Goal: Task Accomplishment & Management: Complete application form

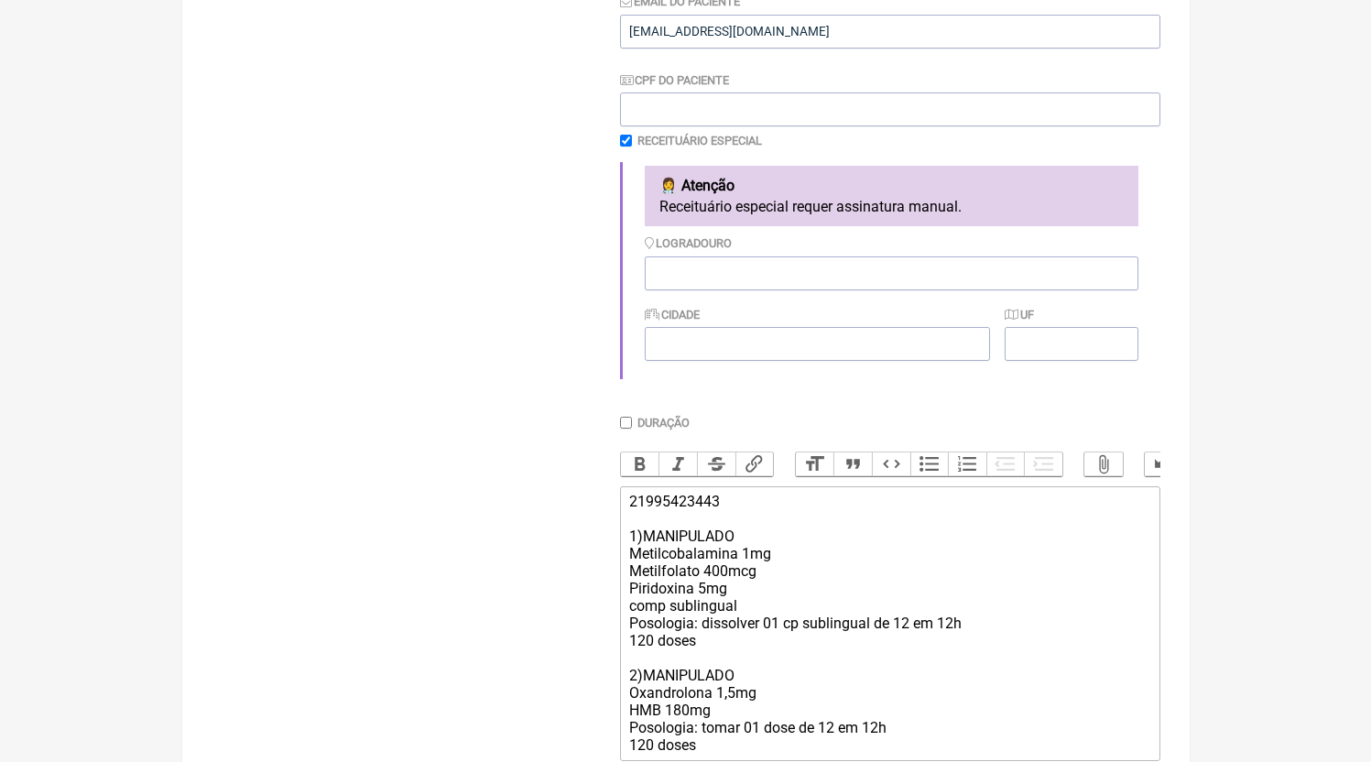
scroll to position [536, 0]
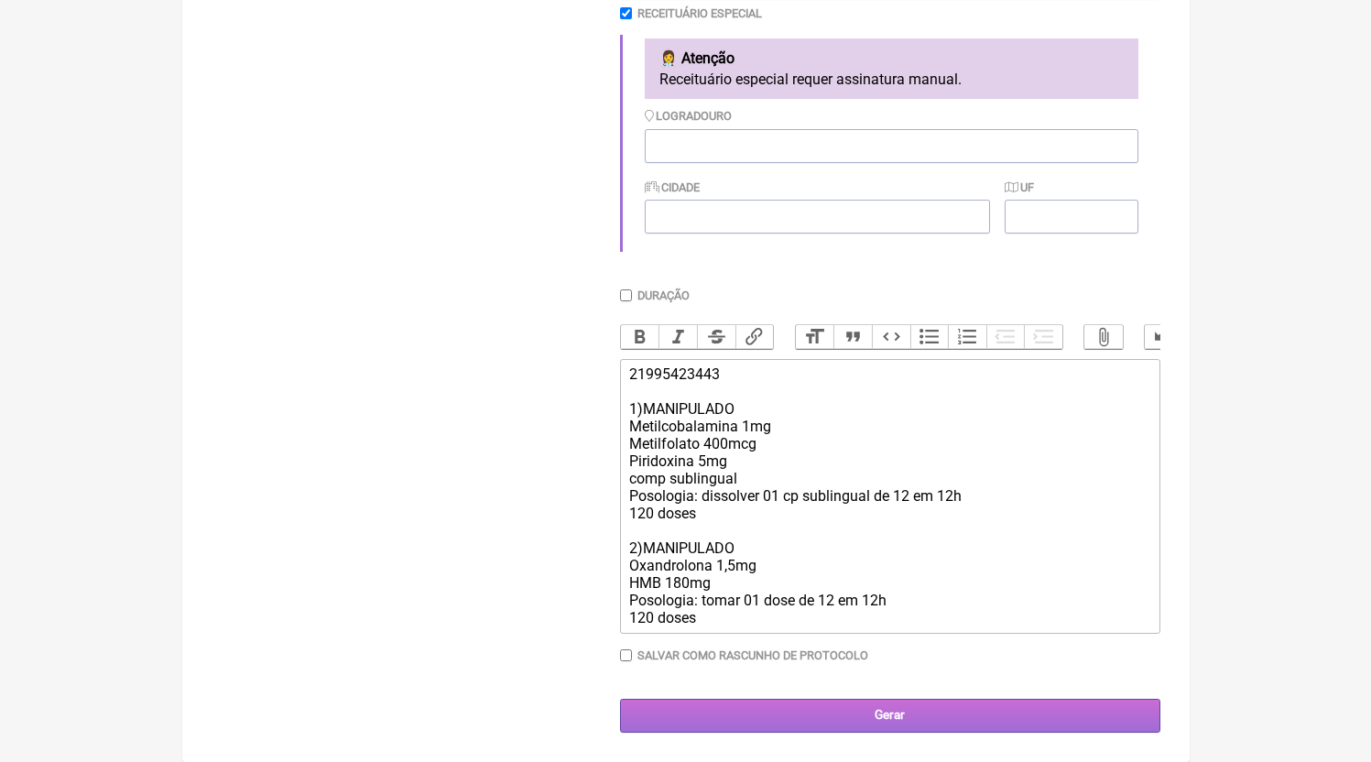
click at [827, 713] on input "Gerar" at bounding box center [890, 716] width 540 height 34
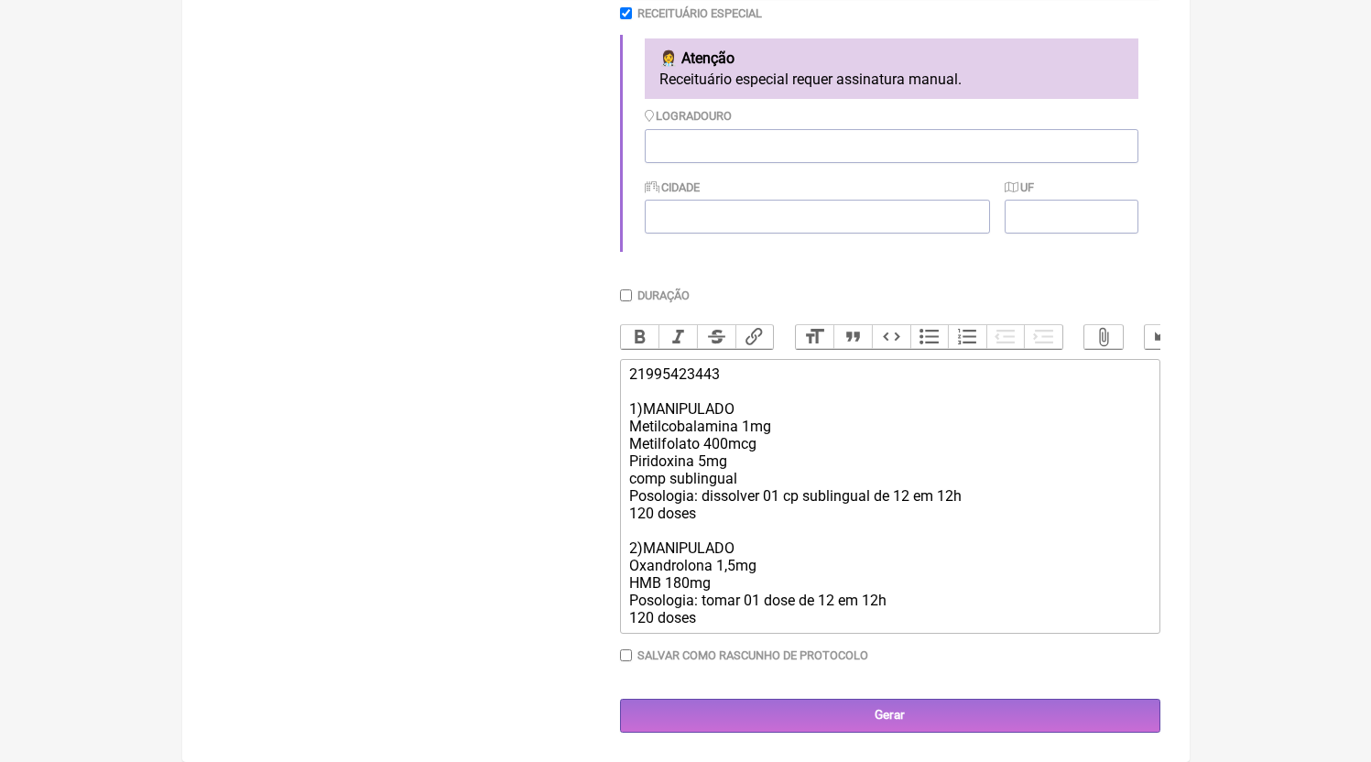
scroll to position [292, 0]
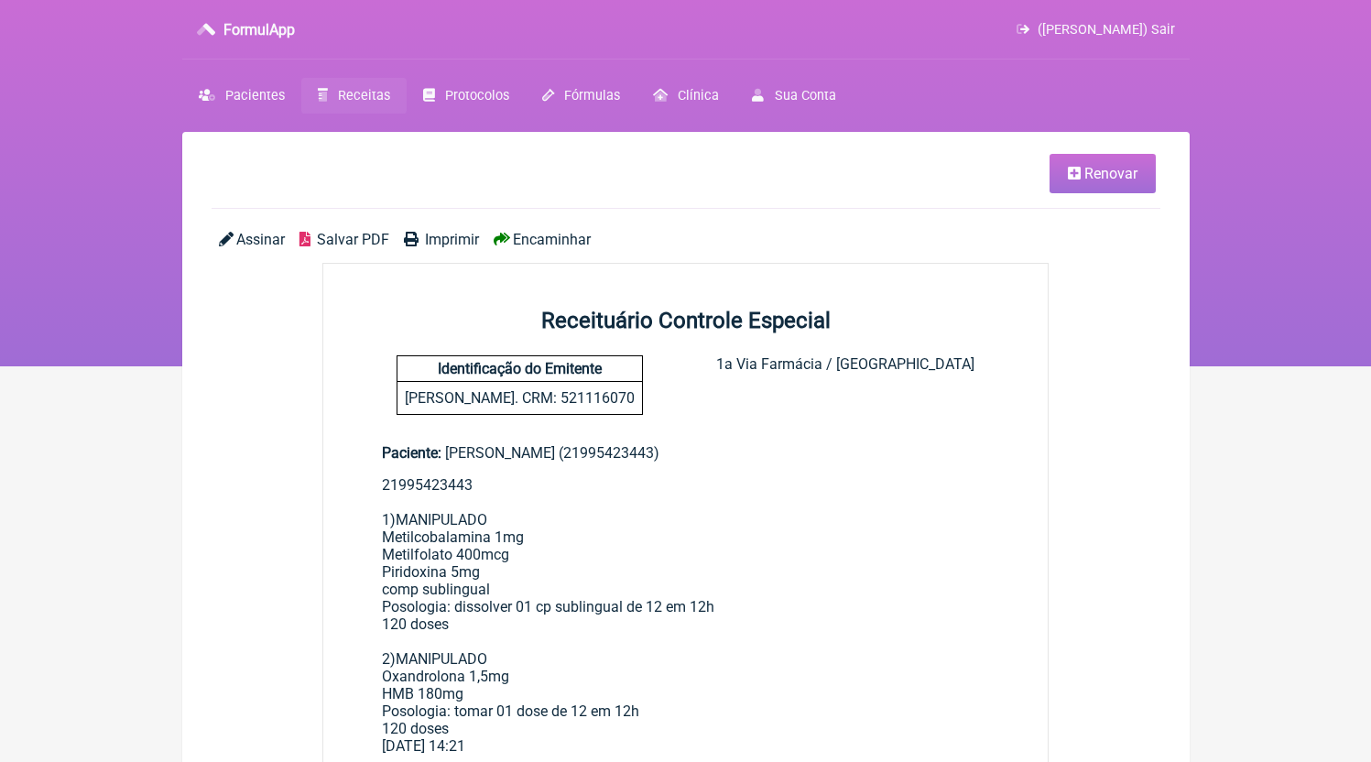
click at [355, 236] on span "Salvar PDF" at bounding box center [353, 239] width 72 height 17
click at [317, 94] on link "Receitas" at bounding box center [353, 96] width 105 height 36
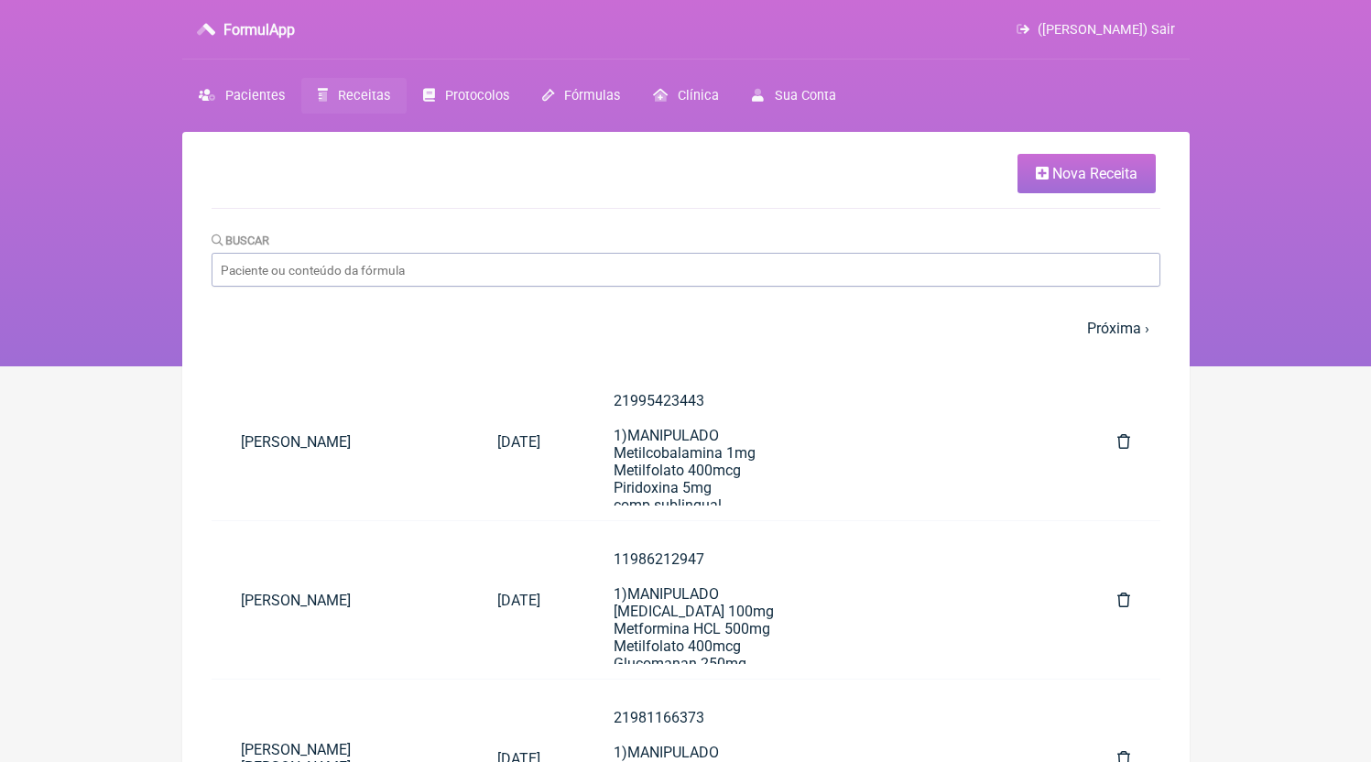
click at [1083, 184] on link "Nova Receita" at bounding box center [1087, 173] width 138 height 39
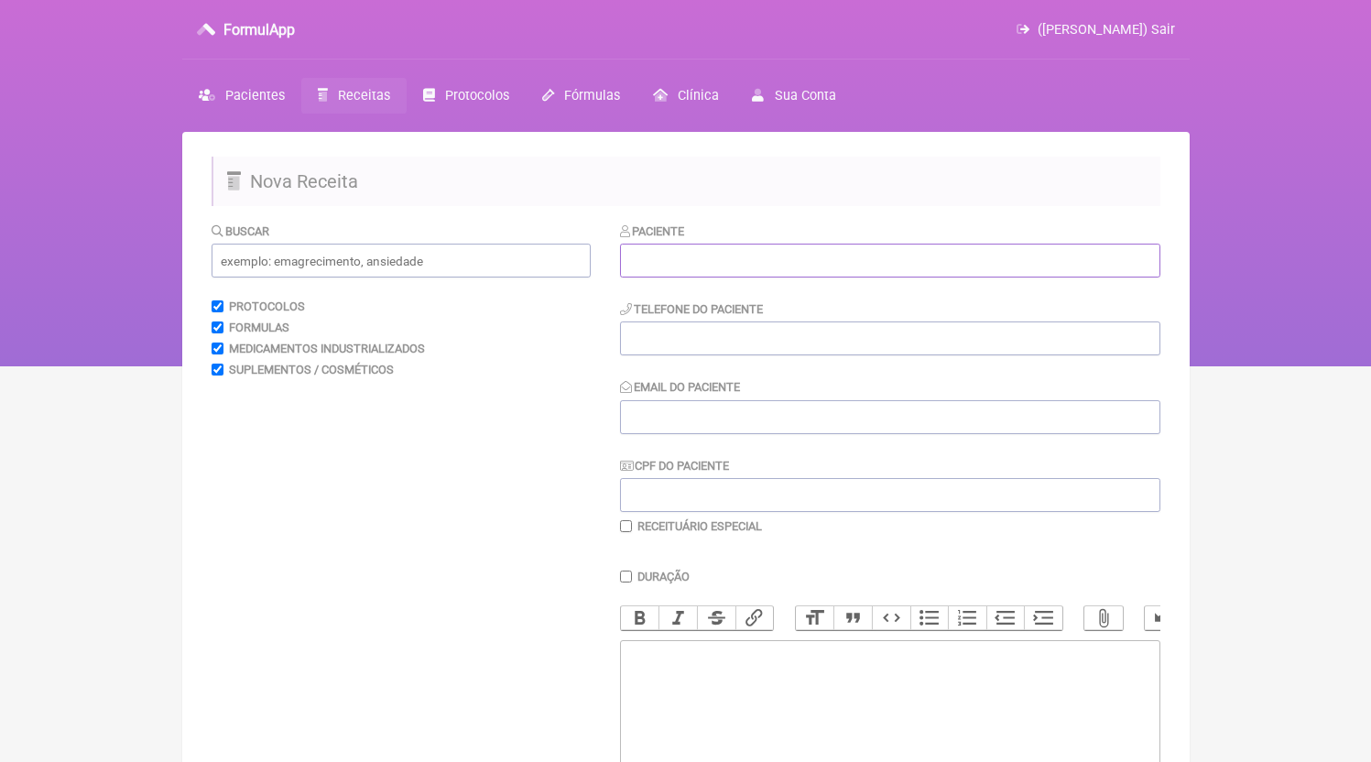
click at [677, 245] on input "text" at bounding box center [890, 261] width 540 height 34
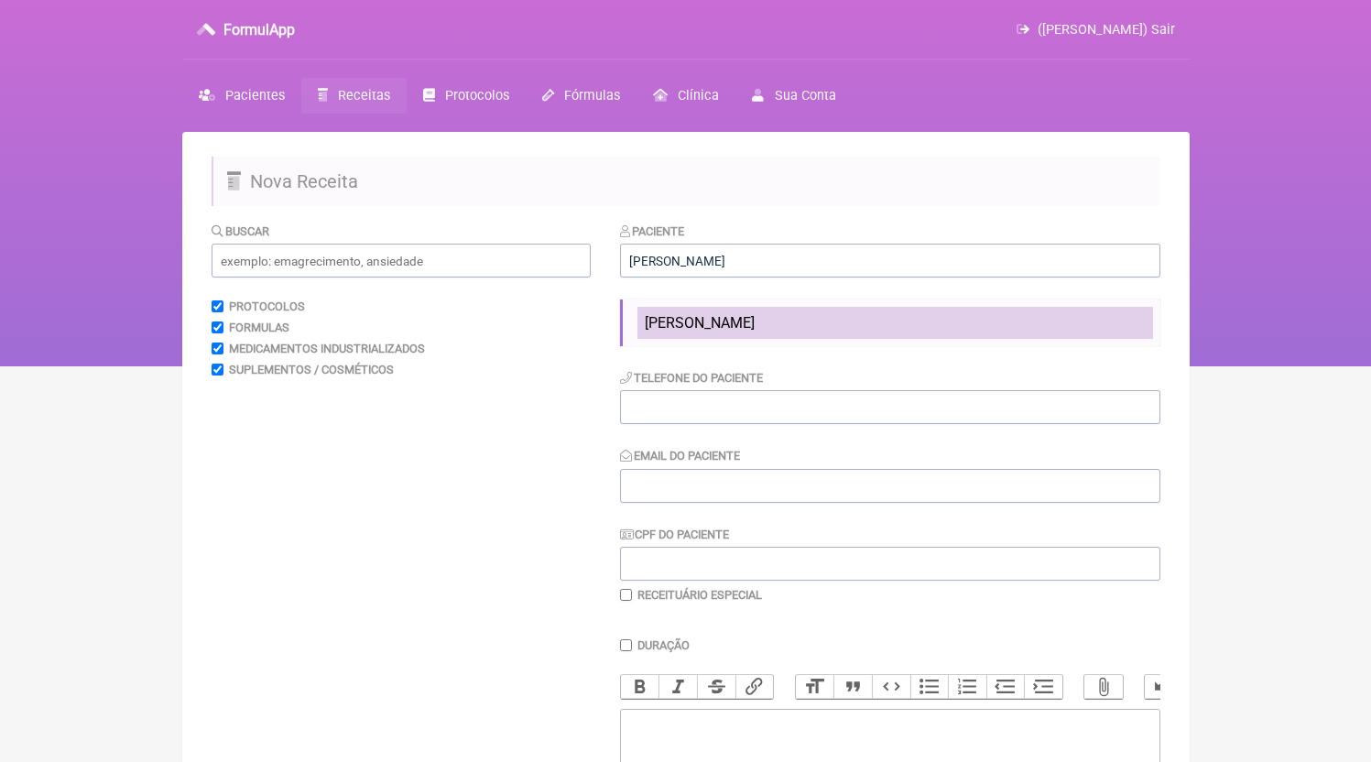
click at [755, 322] on span "[PERSON_NAME]" at bounding box center [700, 322] width 110 height 17
type input "[PERSON_NAME]"
type input "21973804994"
type input "[EMAIL_ADDRESS][DOMAIN_NAME]"
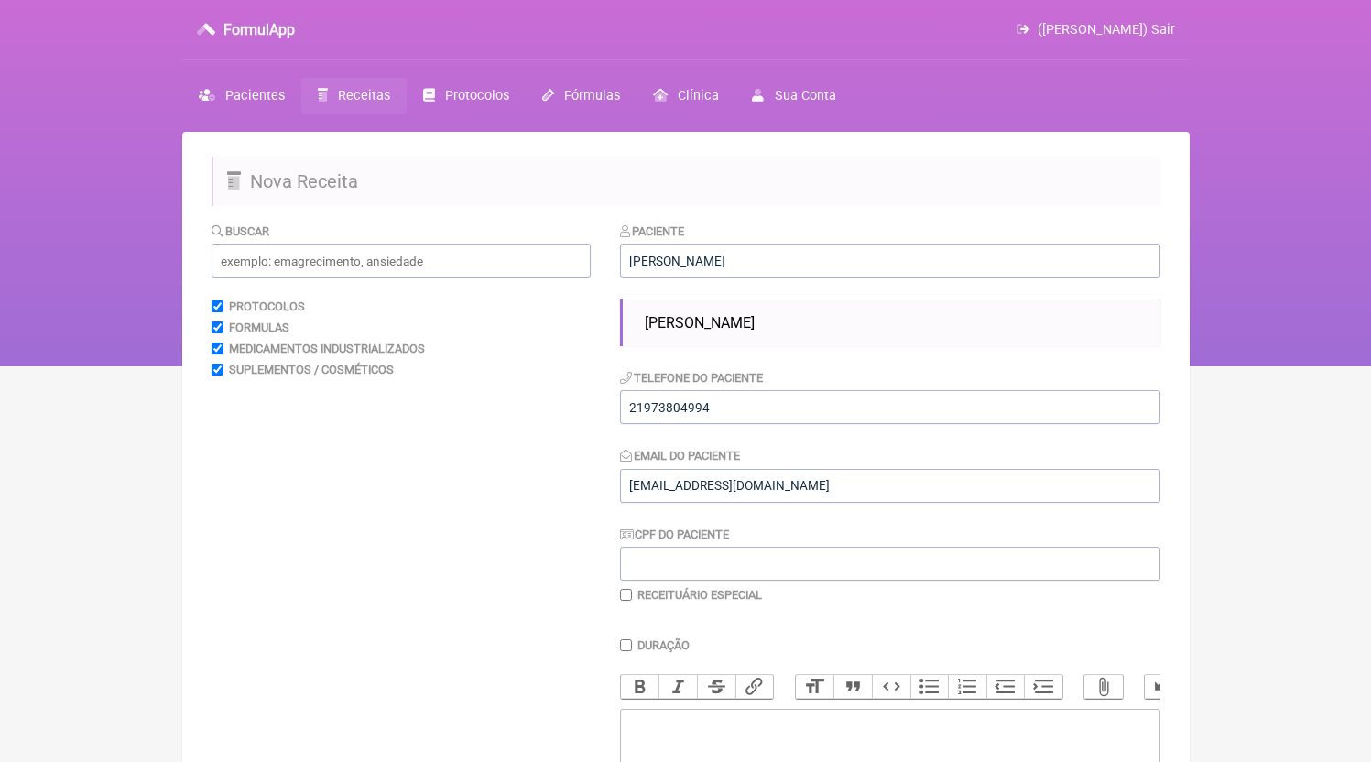
click at [774, 337] on li "[PERSON_NAME]" at bounding box center [896, 323] width 516 height 32
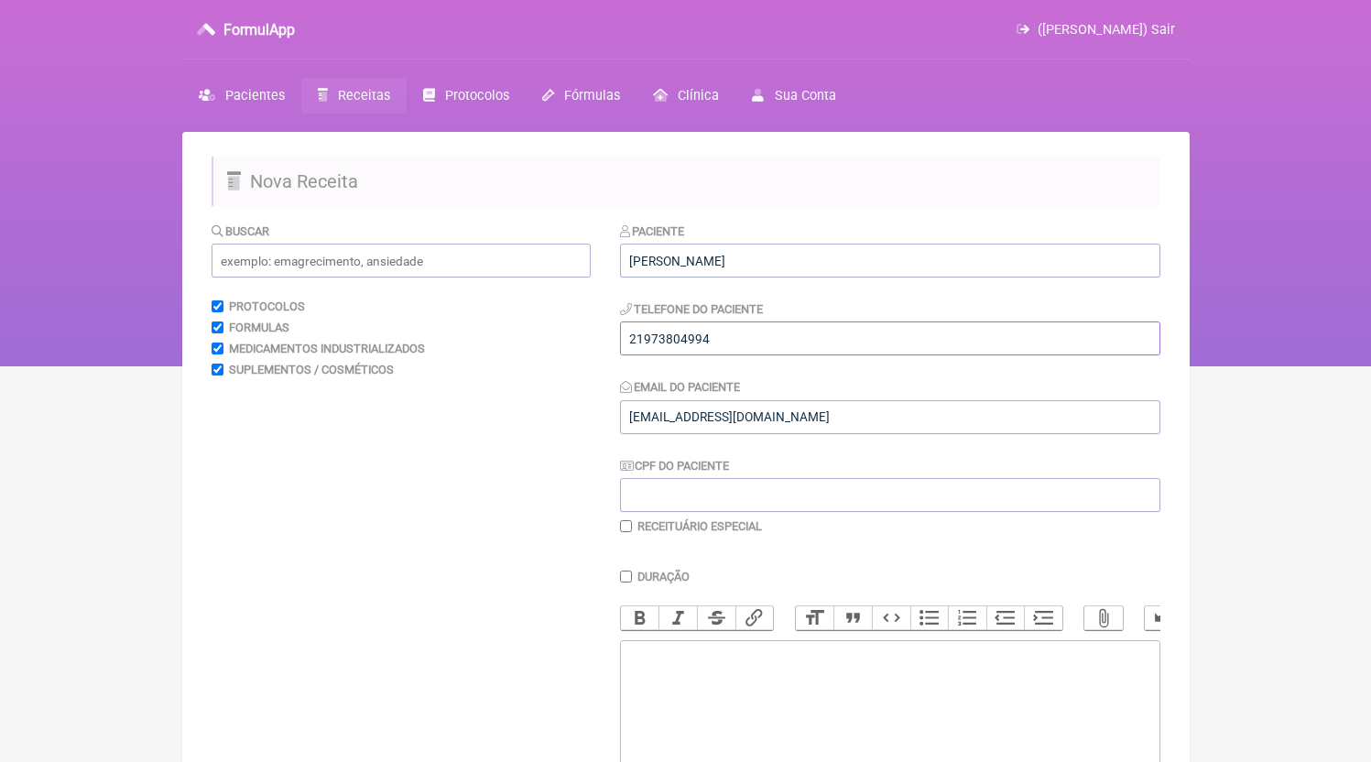
click at [768, 344] on input "21973804994" at bounding box center [890, 339] width 540 height 34
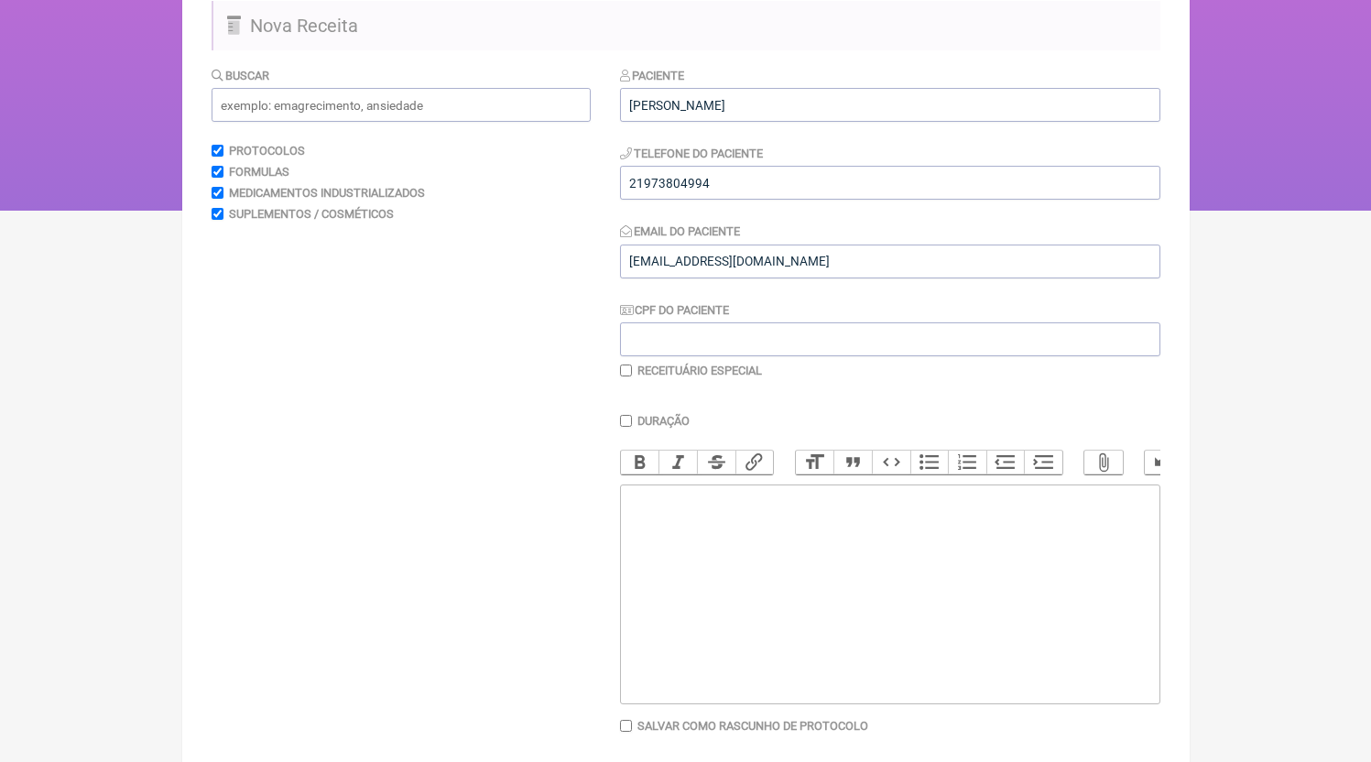
click at [819, 628] on trix-editor at bounding box center [890, 595] width 540 height 220
paste trix-editor "<div>21973804994</div>"
paste trix-editor "<div>21973804994<br><br>2)MANIPULADO<br>[MEDICAL_DATA] quelado 300mg<br>5HTP 75…"
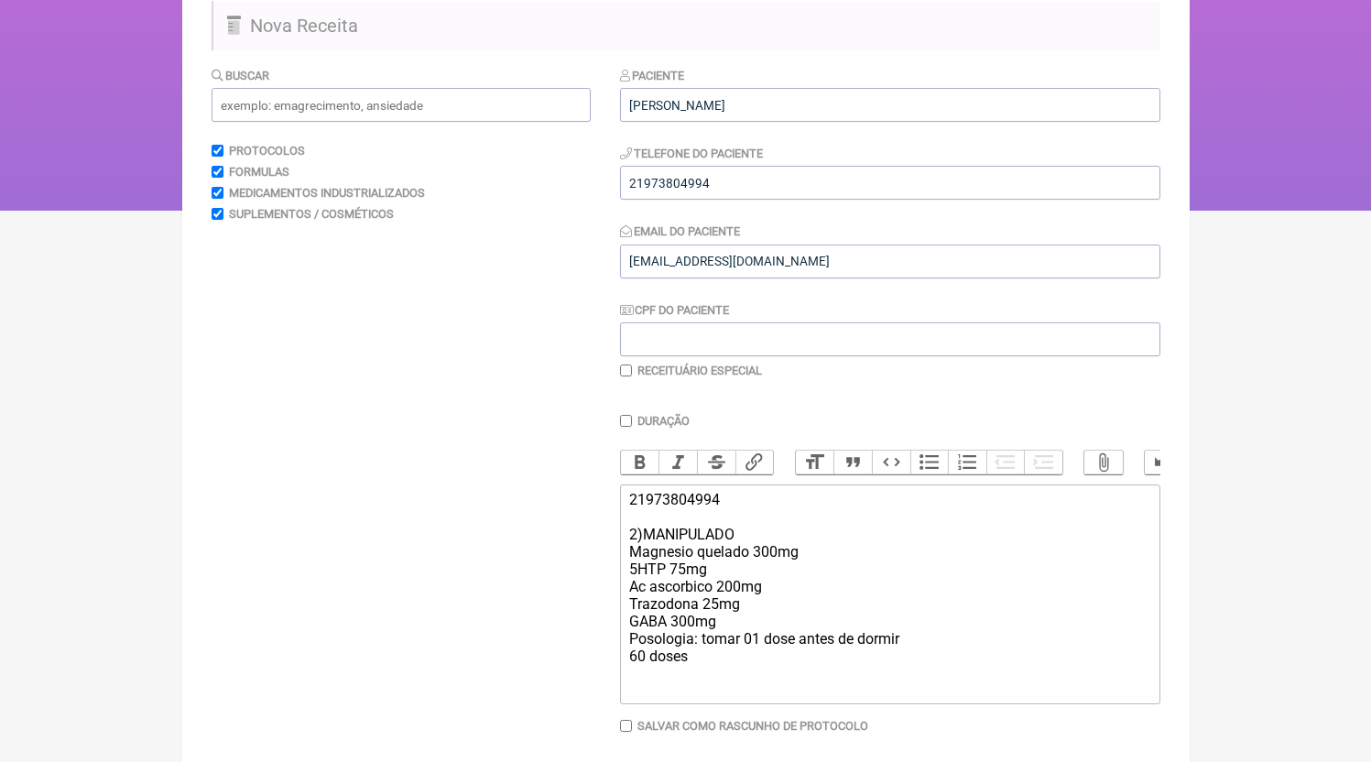
click at [724, 623] on div "21973804994 2)MANIPULADO [MEDICAL_DATA] quelado 300mg 5HTP 75mg Ac ascorbico 20…" at bounding box center [889, 578] width 520 height 174
click at [765, 693] on trix-editor "21973804994 2)MANIPULADO [MEDICAL_DATA] quelado 300mg 5HTP 75mg Ac ascorbico 20…" at bounding box center [890, 595] width 540 height 220
drag, startPoint x: 638, startPoint y: 557, endPoint x: 622, endPoint y: 556, distance: 16.5
click at [623, 554] on trix-editor "21973804994 2)MANIPULADO [MEDICAL_DATA] quelado 300mg 5HTP 75mg Ac ascorbico 20…" at bounding box center [890, 595] width 540 height 220
click at [765, 688] on trix-editor "21973804994 1)MANIPULADO [MEDICAL_DATA] quelado 300mg 5HTP 75mg Ac ascorbico 20…" at bounding box center [890, 595] width 540 height 220
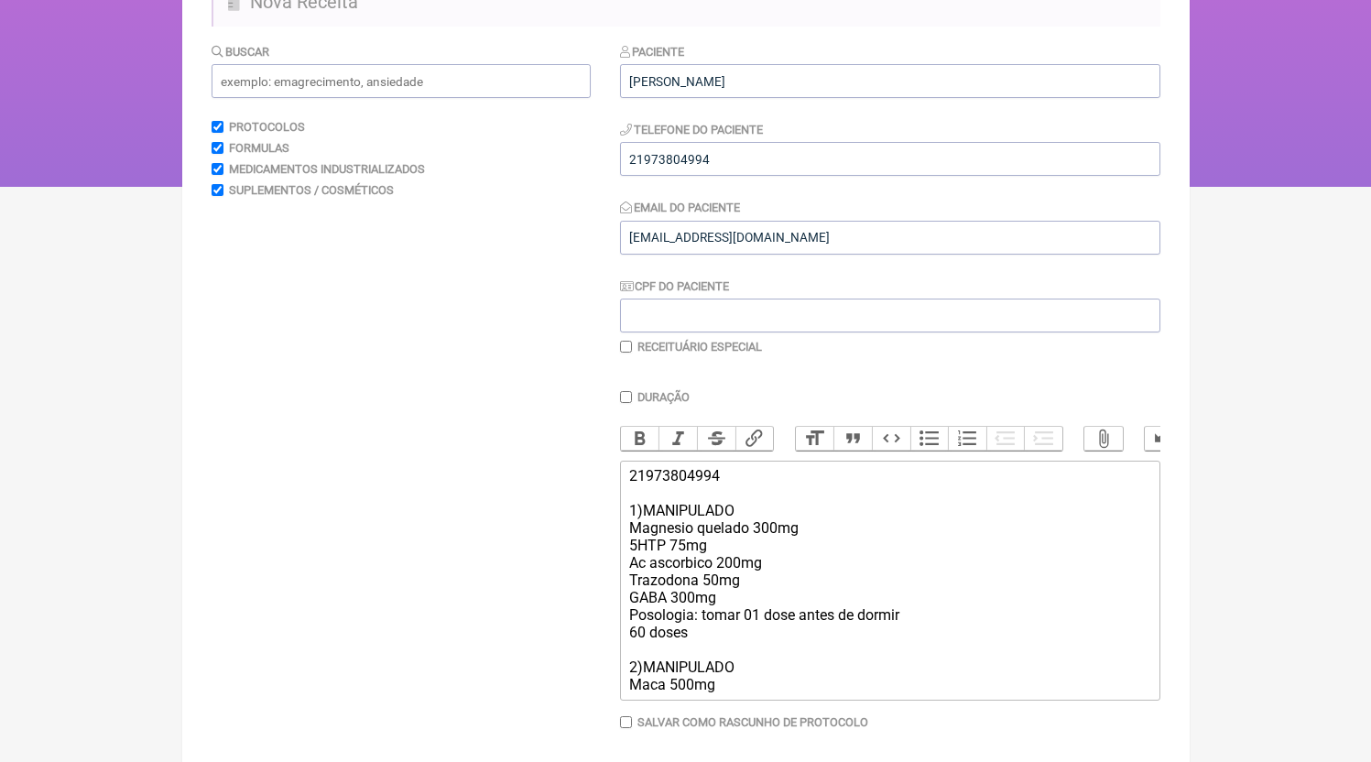
scroll to position [191, 0]
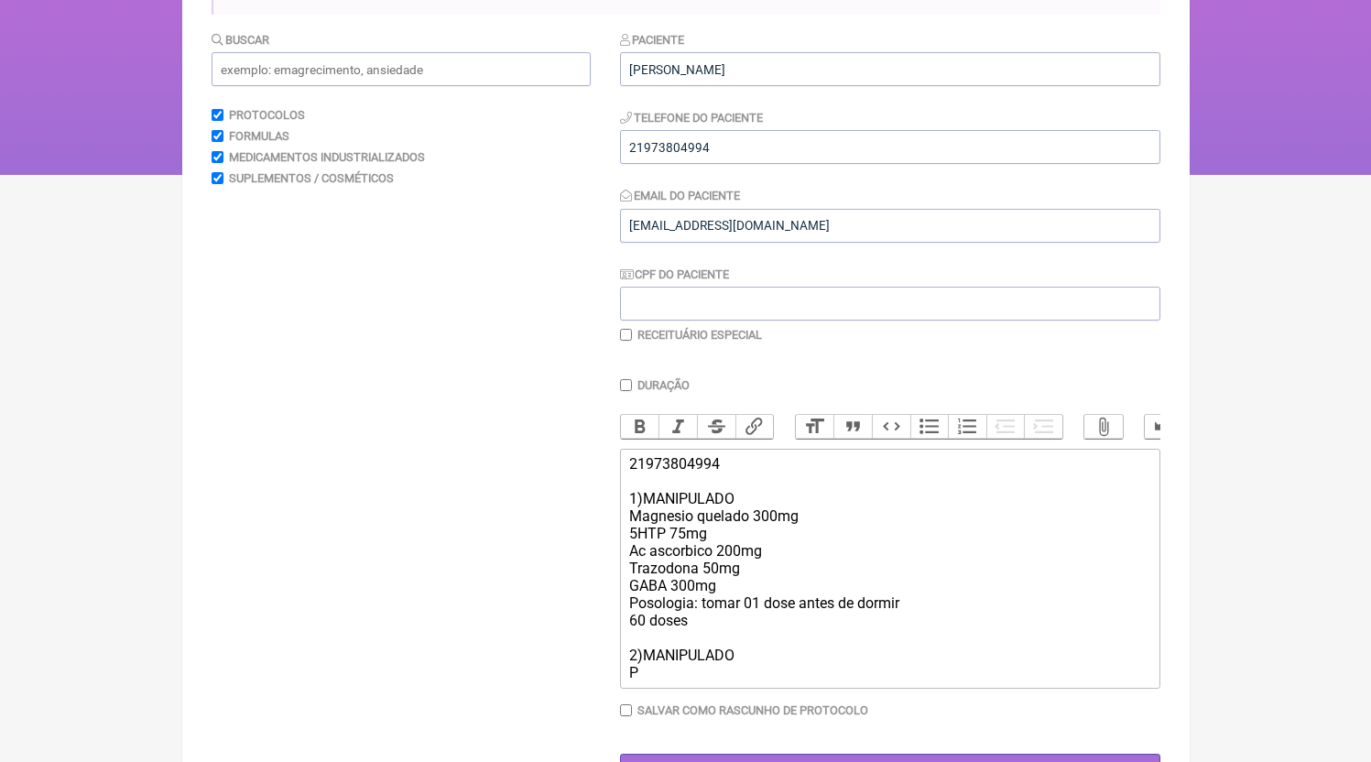
type trix-editor "<div>21973804994<br><br>1)MANIPULADO<br>[MEDICAL_DATA] quelado 300mg<br>5HTP 75…"
click at [392, 63] on input "text" at bounding box center [401, 69] width 379 height 34
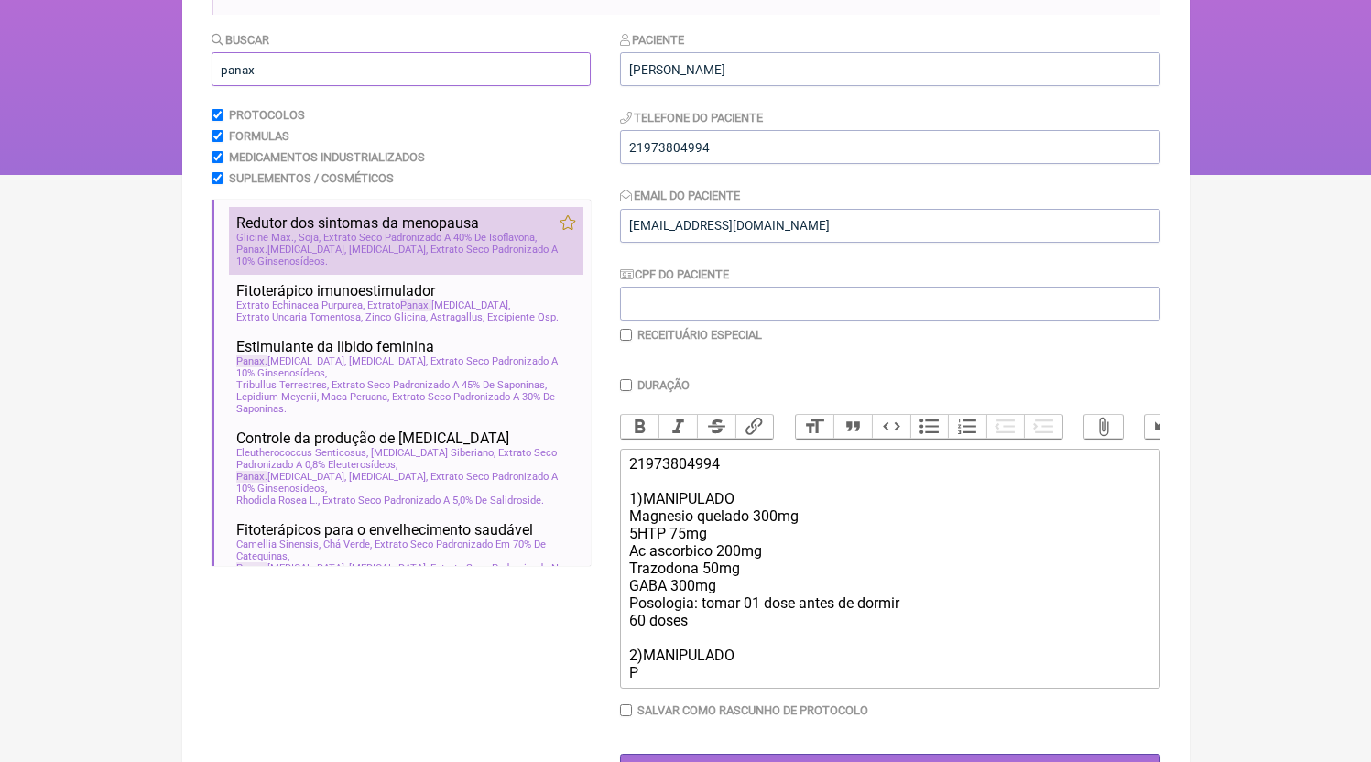
type input "panax"
click at [376, 222] on span "Redutor dos sintomas da menopausa" at bounding box center [357, 222] width 243 height 17
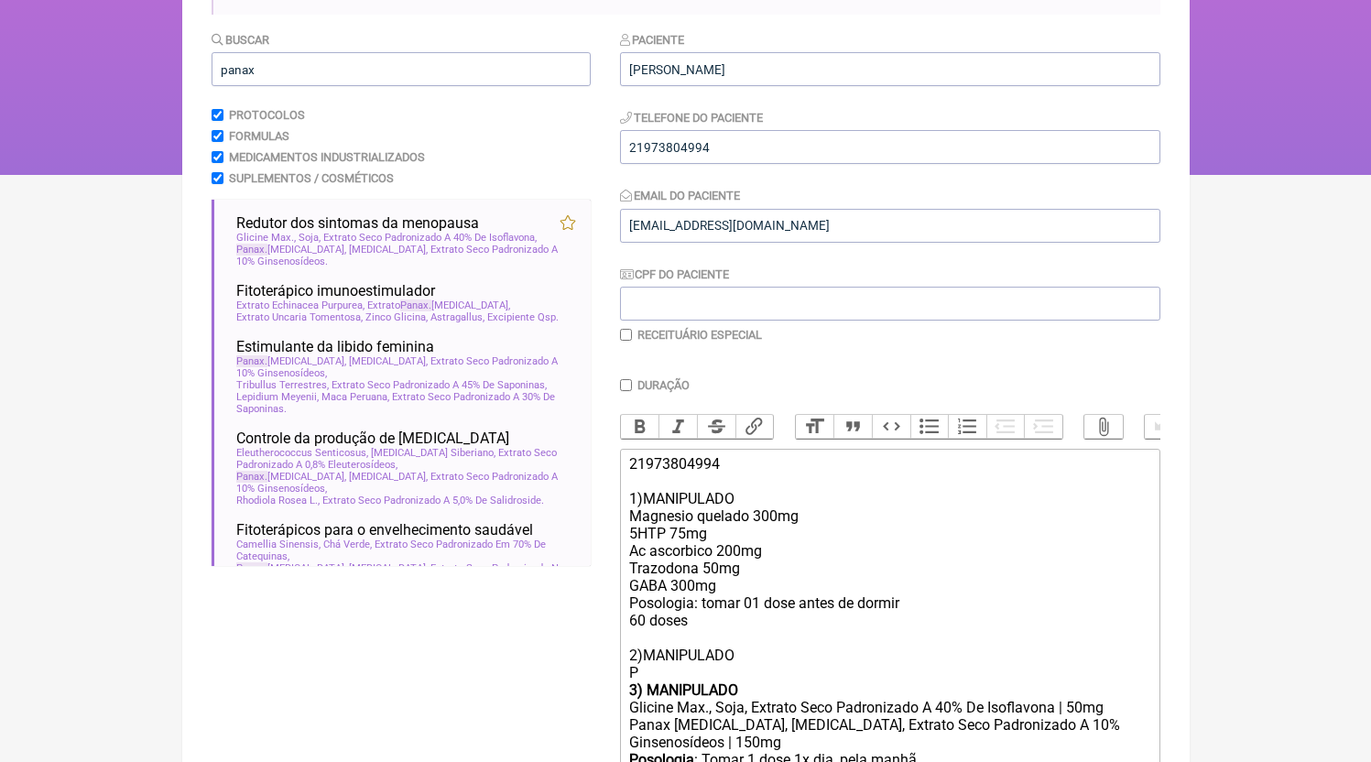
scroll to position [370, 0]
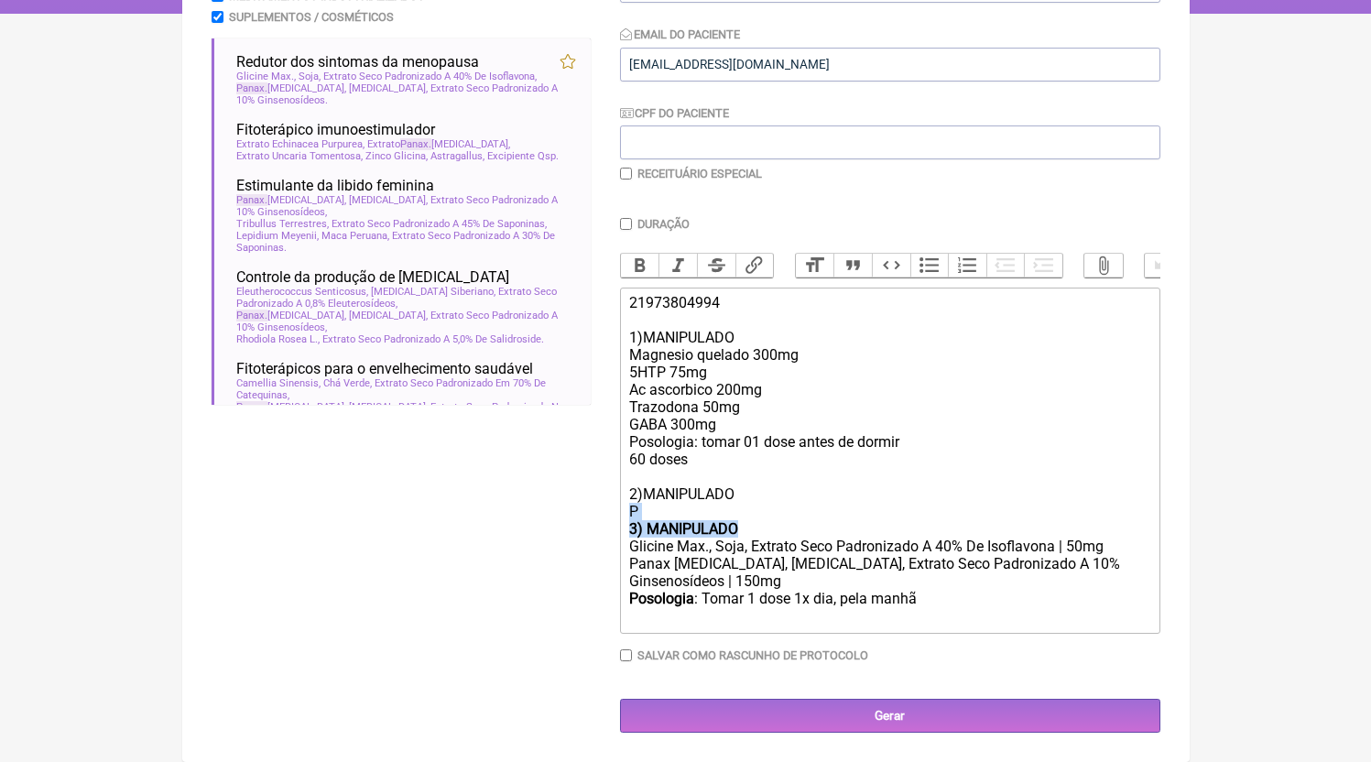
drag, startPoint x: 775, startPoint y: 535, endPoint x: 609, endPoint y: 513, distance: 167.2
click at [609, 513] on form "Buscar panax Protocolos Formulas Medicamentos Industrializados Suplementos / Co…" at bounding box center [686, 301] width 949 height 864
drag, startPoint x: 1140, startPoint y: 552, endPoint x: 611, endPoint y: 510, distance: 531.1
click at [611, 510] on form "Buscar panax Protocolos Formulas Medicamentos Industrializados Suplementos / Co…" at bounding box center [686, 301] width 949 height 864
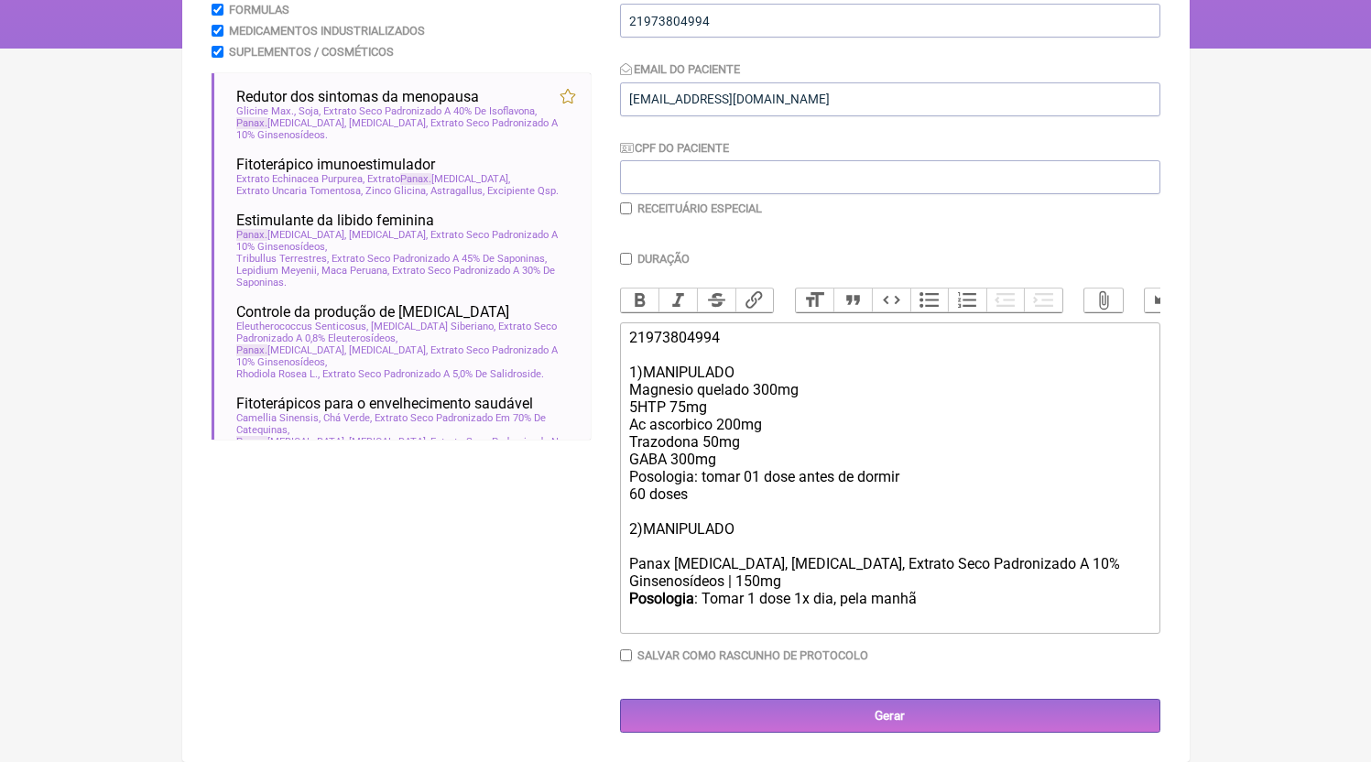
scroll to position [318, 0]
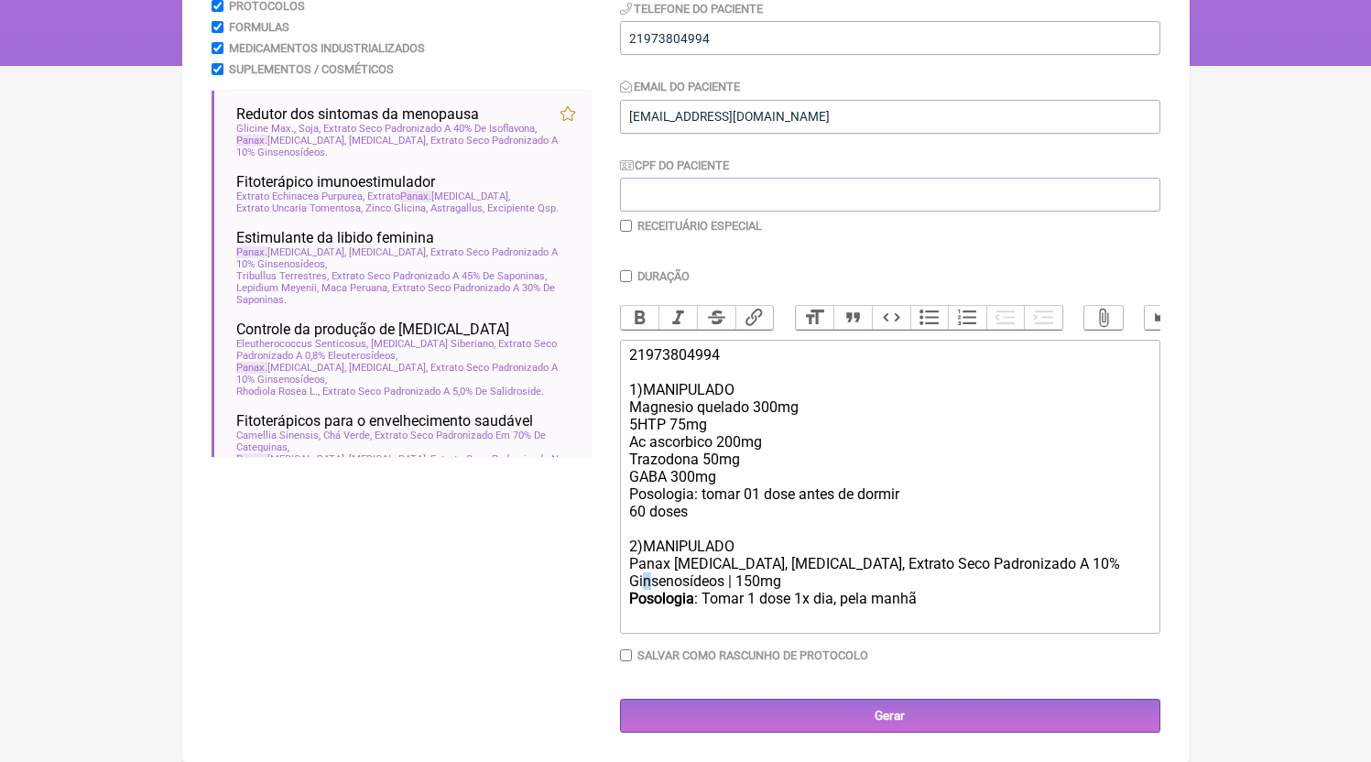
drag, startPoint x: 638, startPoint y: 583, endPoint x: 628, endPoint y: 582, distance: 10.1
click at [628, 582] on trix-editor "21973804994 1)MANIPULADO [MEDICAL_DATA] quelado 300mg 5HTP 75mg Ac ascorbico 20…" at bounding box center [890, 487] width 540 height 294
drag, startPoint x: 979, startPoint y: 570, endPoint x: 1055, endPoint y: 582, distance: 77.0
click at [1055, 582] on div "Panax [MEDICAL_DATA], [MEDICAL_DATA], Extrato Seco Padronizado A 10% Ginsenosíd…" at bounding box center [889, 572] width 520 height 35
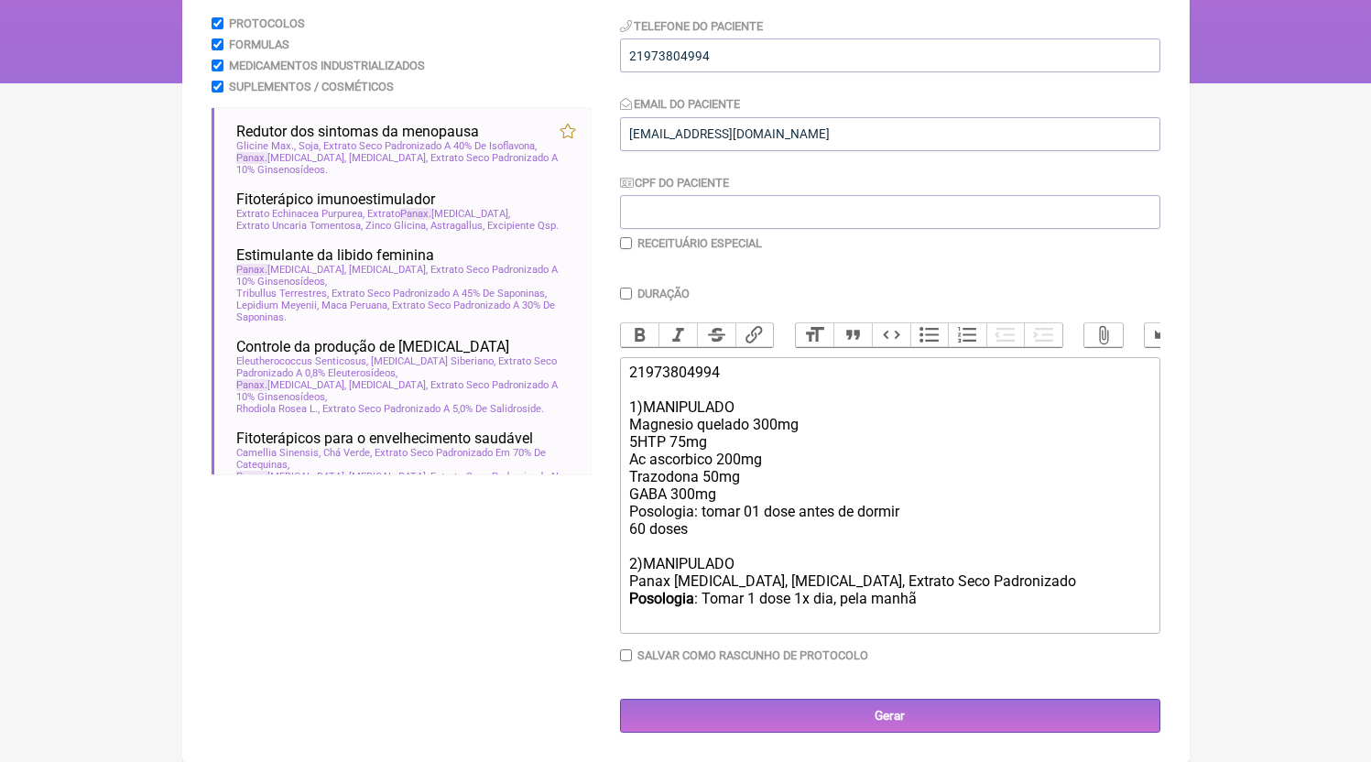
scroll to position [300, 0]
drag, startPoint x: 1021, startPoint y: 581, endPoint x: 742, endPoint y: 582, distance: 279.4
click at [742, 582] on div "Panax [MEDICAL_DATA], [MEDICAL_DATA], Extrato Seco Padronizado" at bounding box center [889, 581] width 520 height 17
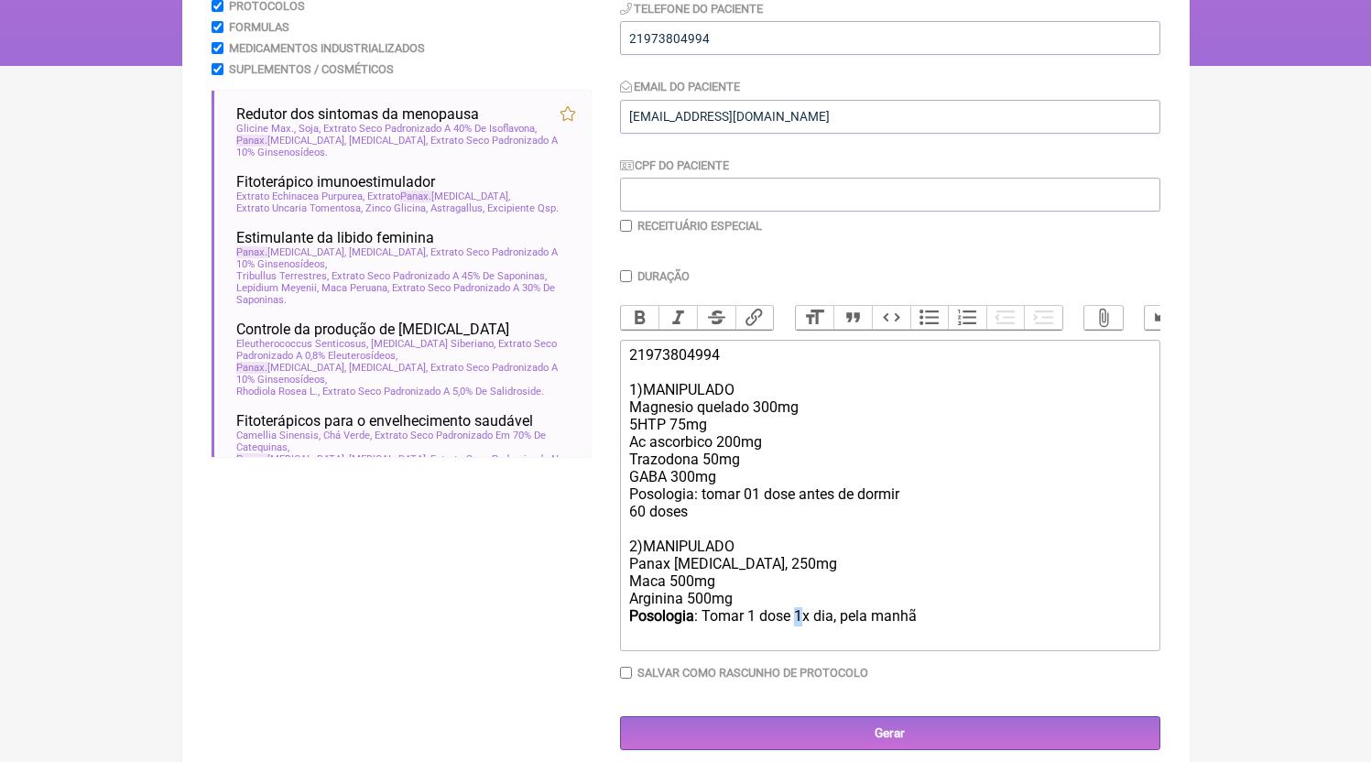
click at [802, 632] on div "Posologia : Tomar 1 dose 1x dia, pela manhã ㅤ" at bounding box center [889, 625] width 520 height 37
click at [970, 644] on div "Posologia : Tomar 1 dose 2x dia, pela manhã ㅤ" at bounding box center [889, 625] width 520 height 37
click at [973, 627] on div "Posologia : Tomar 1 dose 2x dia, pela manhã ㅤ" at bounding box center [889, 625] width 520 height 37
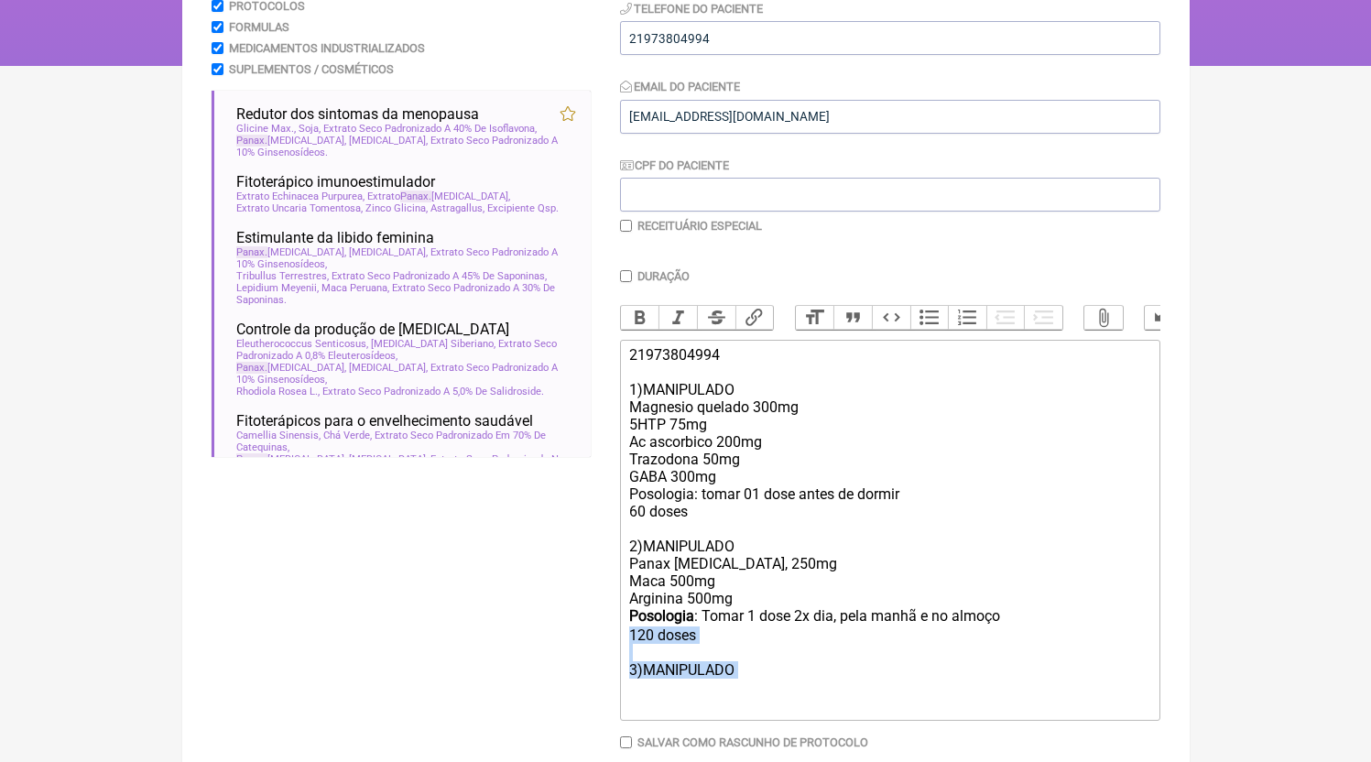
drag, startPoint x: 633, startPoint y: 686, endPoint x: 500, endPoint y: 656, distance: 136.2
click at [500, 656] on form "Buscar panax Protocolos Formulas Medicamentos Industrializados Suplementos / Co…" at bounding box center [686, 370] width 949 height 899
click at [688, 692] on div "Posologia : Tomar 1 dose 2x dia, pela manhã ㅤe no almoço 120 doses 3)MANIPULADO" at bounding box center [889, 660] width 520 height 106
drag, startPoint x: 636, startPoint y: 698, endPoint x: 568, endPoint y: 679, distance: 70.5
click at [568, 679] on form "Buscar panax Protocolos Formulas Medicamentos Industrializados Suplementos / Co…" at bounding box center [686, 370] width 949 height 899
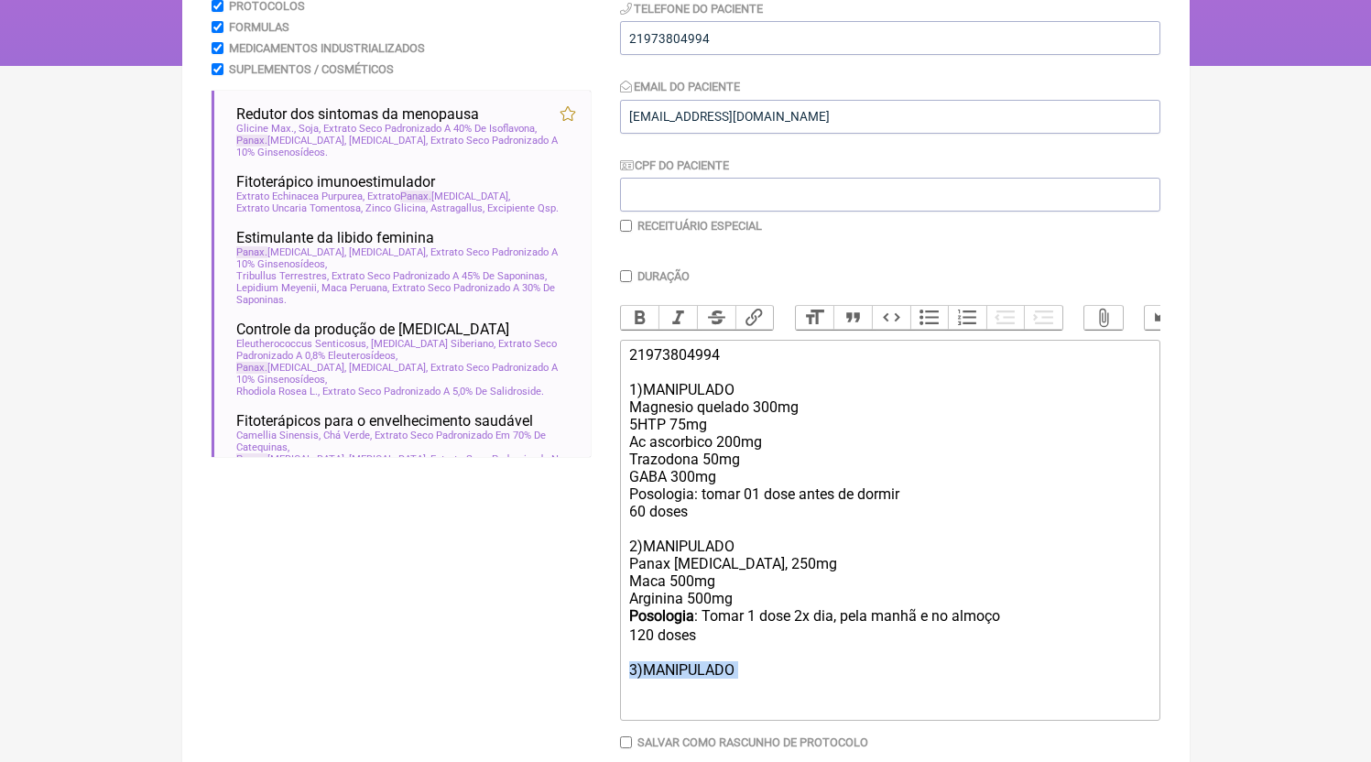
copy div "3)MANIPULADO"
paste trix-editor "<div>21973804994<br><br>1)MANIPULADO<br>Magnesio quelado 300mg<br>5HTP 75mg<br>…"
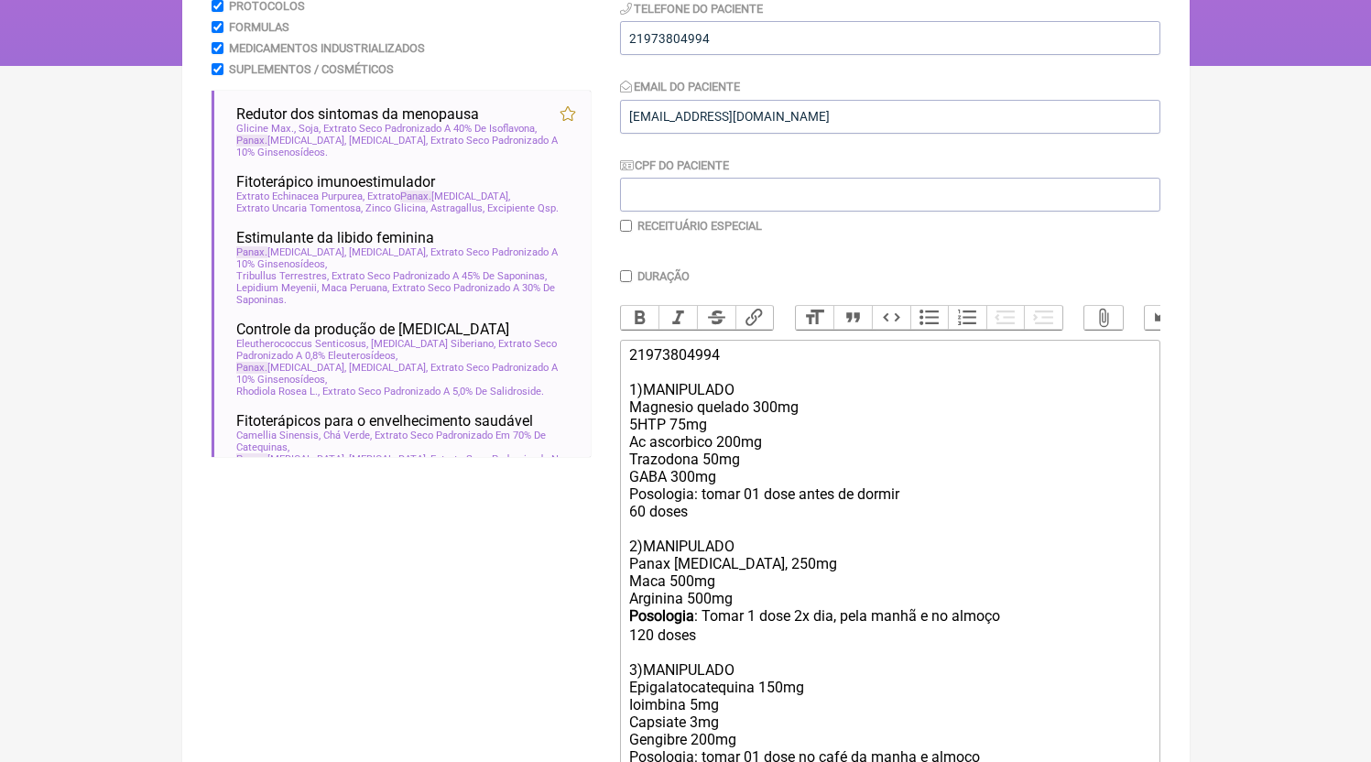
scroll to position [492, 0]
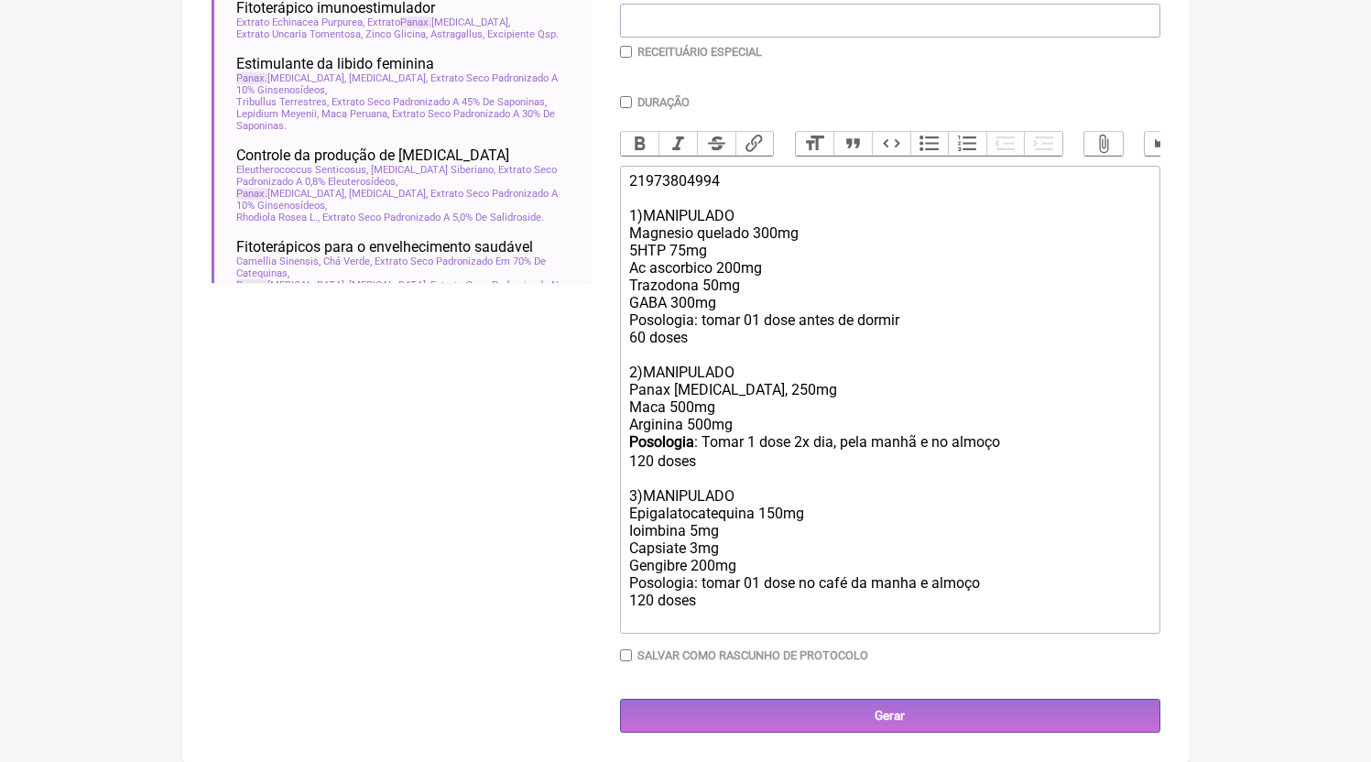
click at [772, 515] on div "Posologia : Tomar 1 dose 2x dia, pela manhã ㅤe no almoço 120 doses 3)MANIPULADO…" at bounding box center [889, 529] width 520 height 193
drag, startPoint x: 829, startPoint y: 517, endPoint x: 581, endPoint y: 513, distance: 248.3
click at [581, 513] on form "Buscar panax Protocolos Formulas Medicamentos Industrializados Suplementos / Co…" at bounding box center [686, 240] width 949 height 986
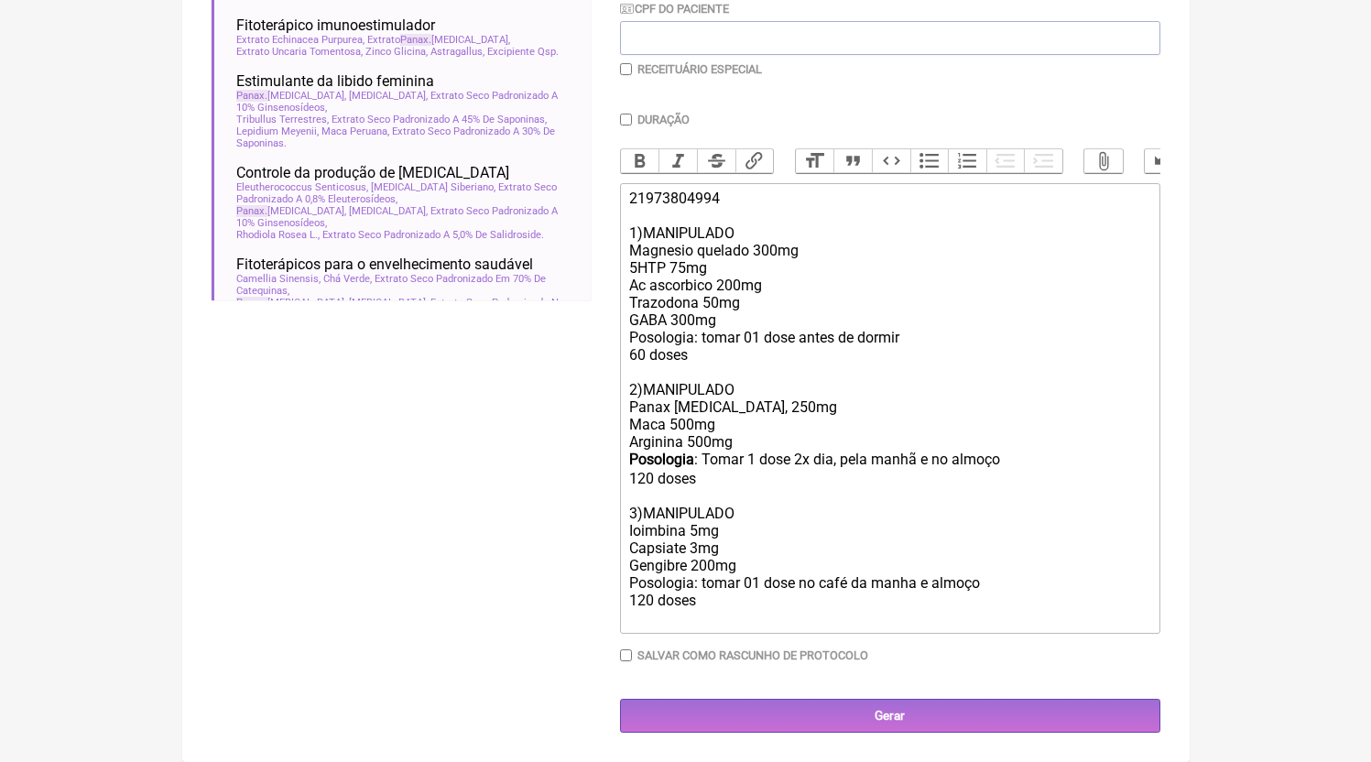
click at [699, 527] on div "Posologia : Tomar 1 dose 2x dia, pela manhã ㅤe no almoço 120 doses 3)MANIPULADO…" at bounding box center [889, 539] width 520 height 176
drag, startPoint x: 771, startPoint y: 553, endPoint x: 496, endPoint y: 545, distance: 274.9
click at [496, 545] on form "Buscar panax Protocolos Formulas Medicamentos Industrializados Suplementos / Co…" at bounding box center [686, 249] width 949 height 968
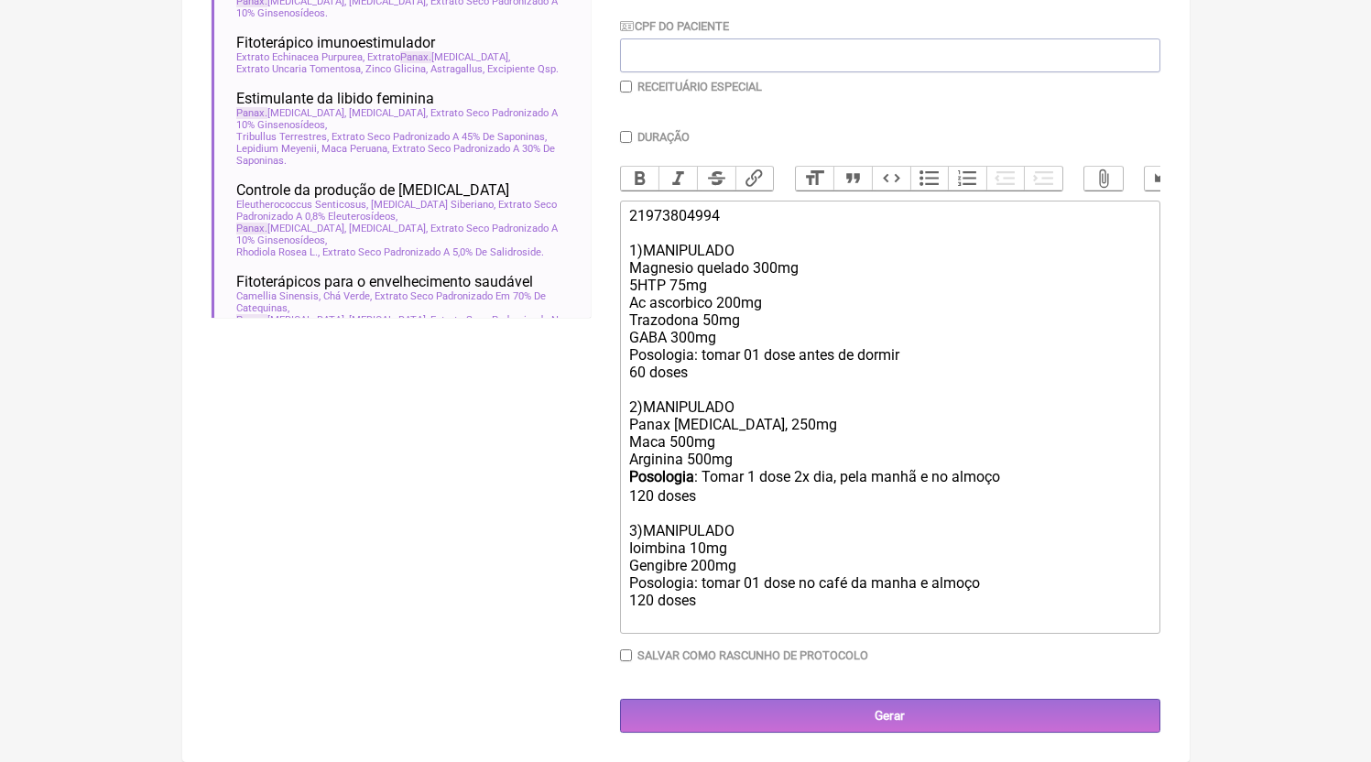
click at [768, 564] on div "Posologia : Tomar 1 dose 2x dia, pela manhã ㅤe no almoço 120 doses 3)MANIPULADO…" at bounding box center [889, 547] width 520 height 158
click at [705, 567] on div "Posologia : Tomar 1 dose 2x dia, pela manhã ㅤe no almoço 120 doses 3)MANIPULADO…" at bounding box center [889, 547] width 520 height 158
click at [801, 581] on div "Posologia : Tomar 1 dose 2x dia, pela manhã ㅤe no almoço 120 doses 3)MANIPULADO…" at bounding box center [889, 547] width 520 height 158
click at [789, 573] on div "Posologia : Tomar 1 dose 2x dia, pela manhã ㅤe no almoço 120 doses 3)MANIPULADO…" at bounding box center [889, 547] width 520 height 158
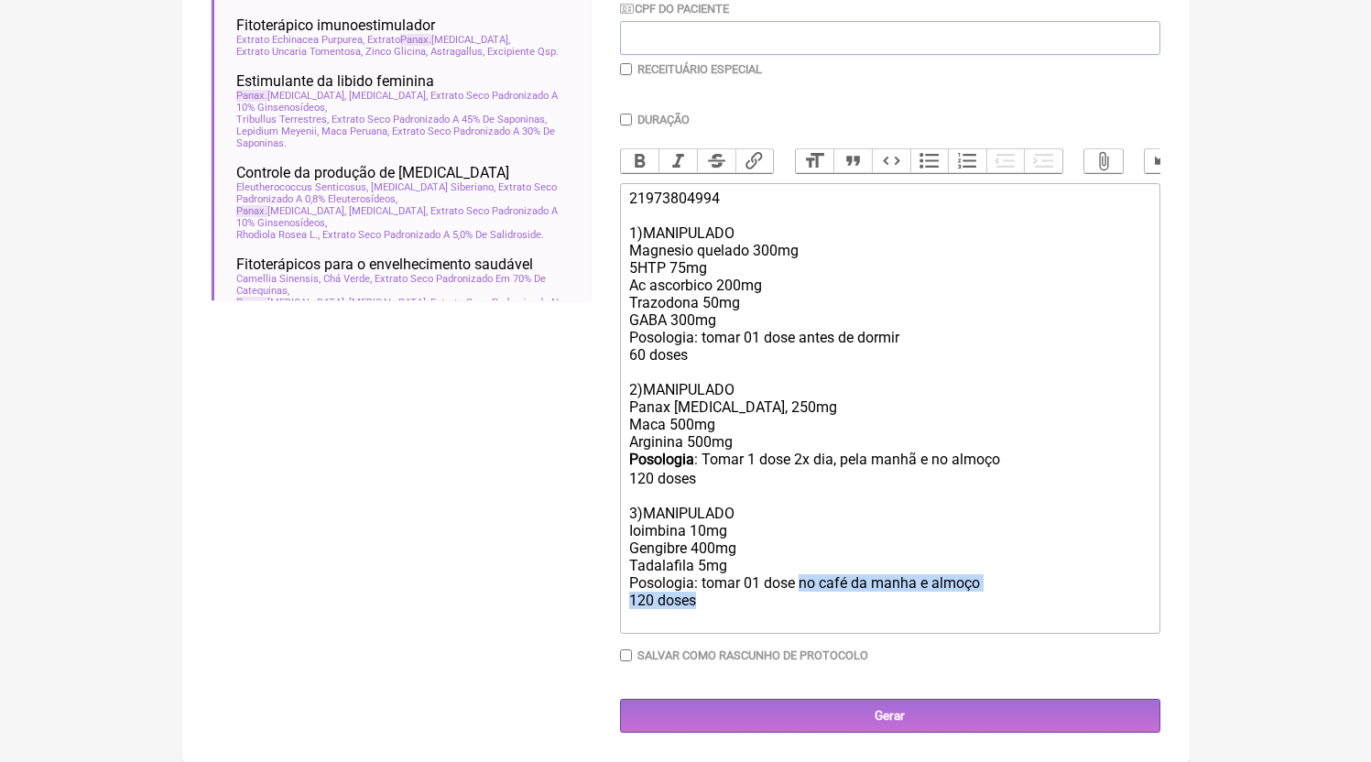
drag, startPoint x: 804, startPoint y: 603, endPoint x: 965, endPoint y: 610, distance: 160.5
click at [962, 622] on div "Posologia : Tomar 1 dose 2x dia, pela manhã ㅤe no almoço 120 doses 3)MANIPULADO…" at bounding box center [889, 539] width 520 height 176
type trix-editor "<div>21973804994<br><br>1)MANIPULADO<br>Magnesio quelado 300mg<br>5HTP 75mg<br>…"
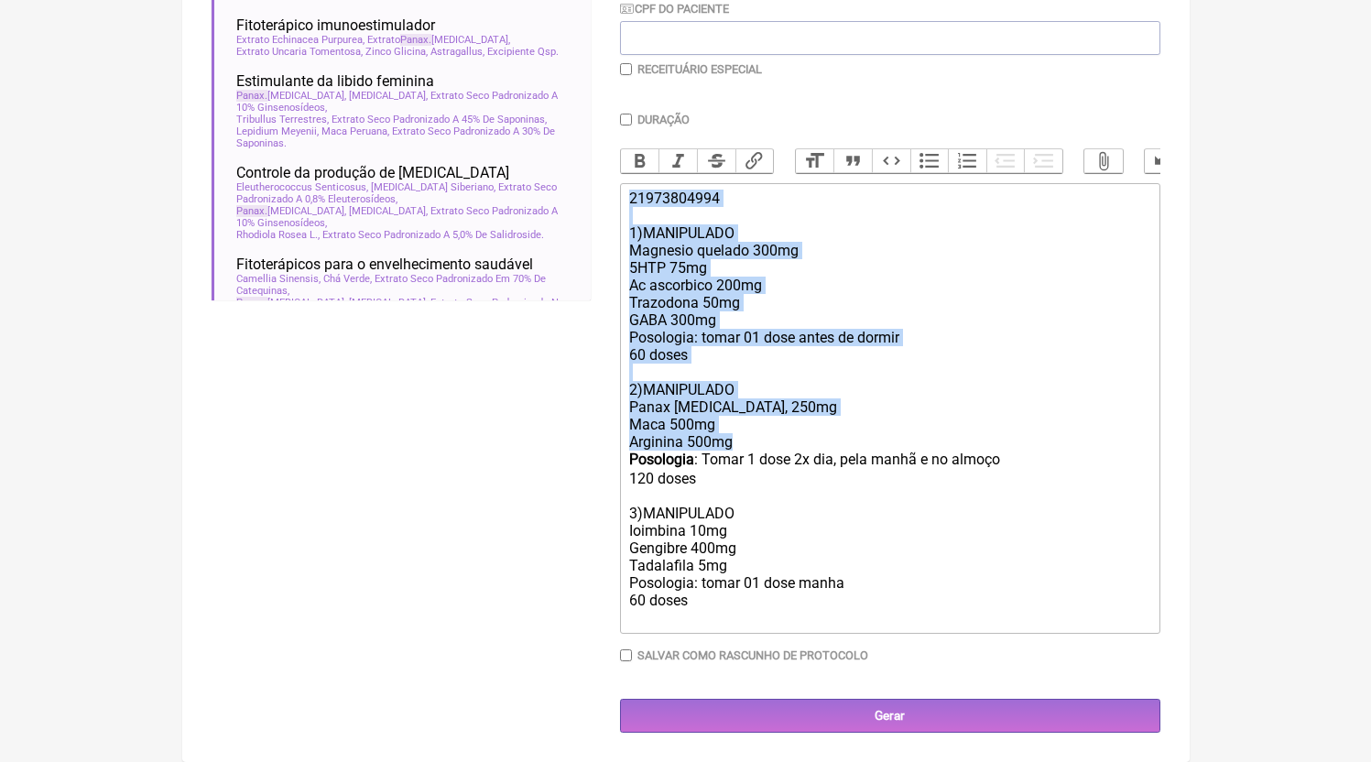
copy trix-editor "21973804994 1)MANIPULADO Magnesio quelado 300mg 5HTP 75mg Ac ascorbico 200mg Tr…"
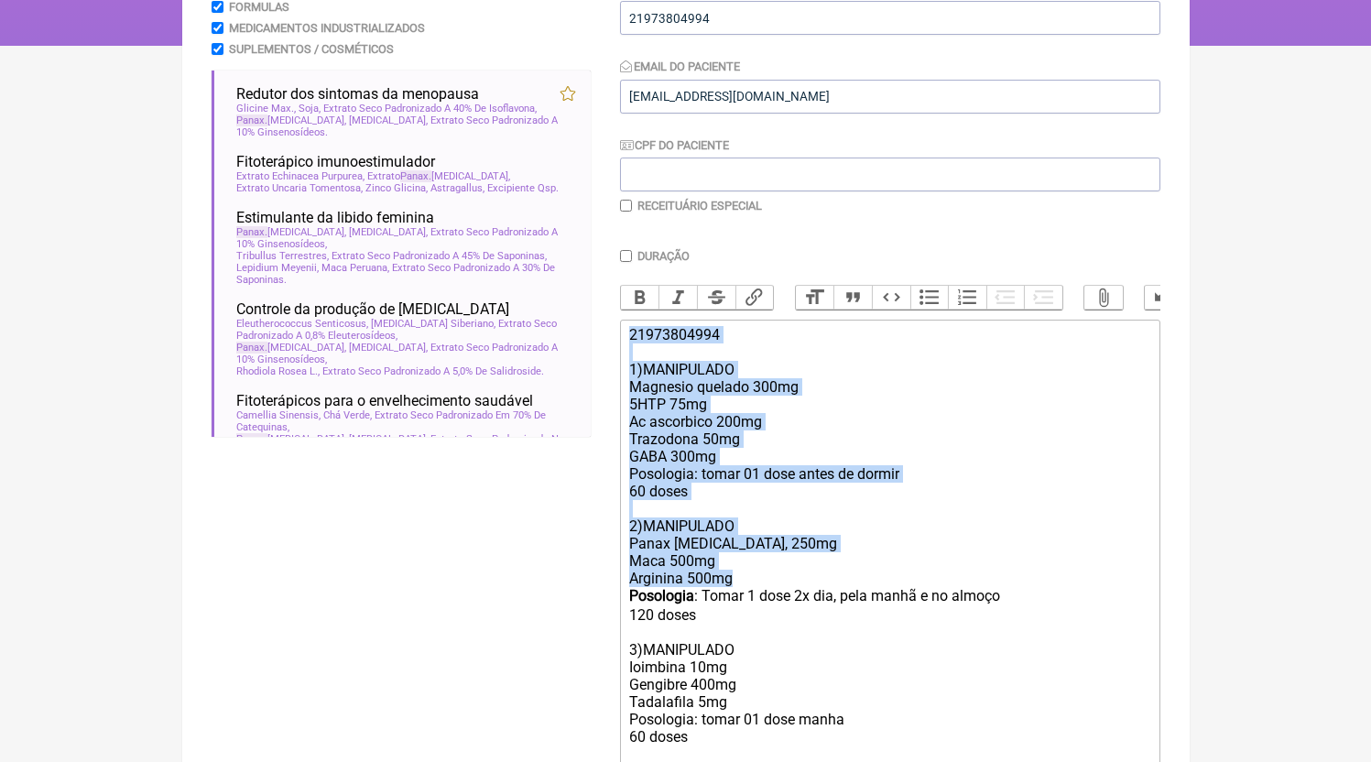
scroll to position [474, 0]
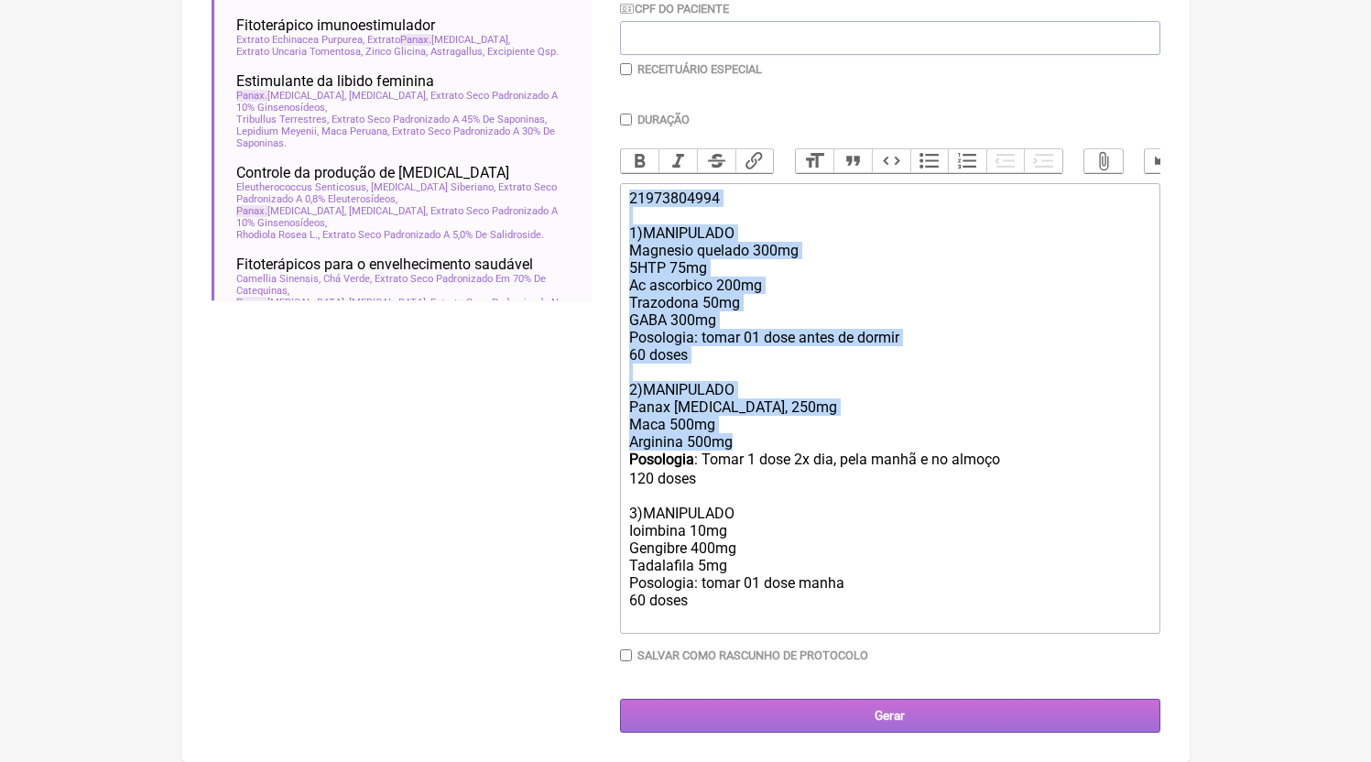
click at [868, 706] on input "Gerar" at bounding box center [890, 716] width 540 height 34
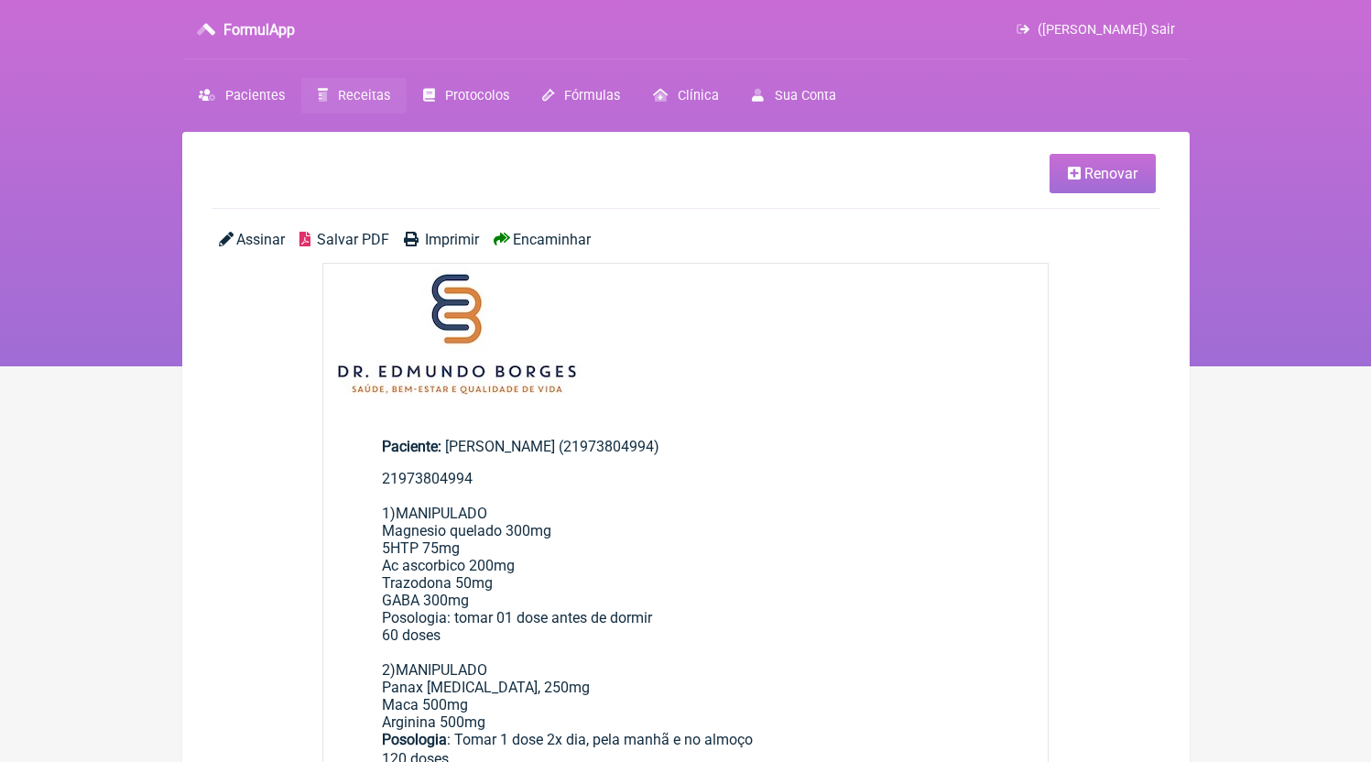
click at [386, 238] on span "Salvar PDF" at bounding box center [353, 239] width 72 height 17
click at [381, 95] on span "Receitas" at bounding box center [364, 96] width 52 height 16
